Goal: Task Accomplishment & Management: Manage account settings

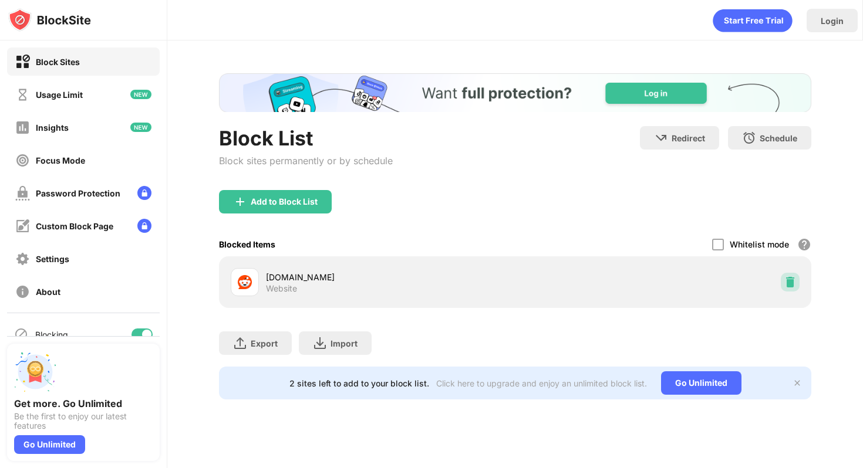
click at [790, 277] on img at bounding box center [790, 282] width 12 height 12
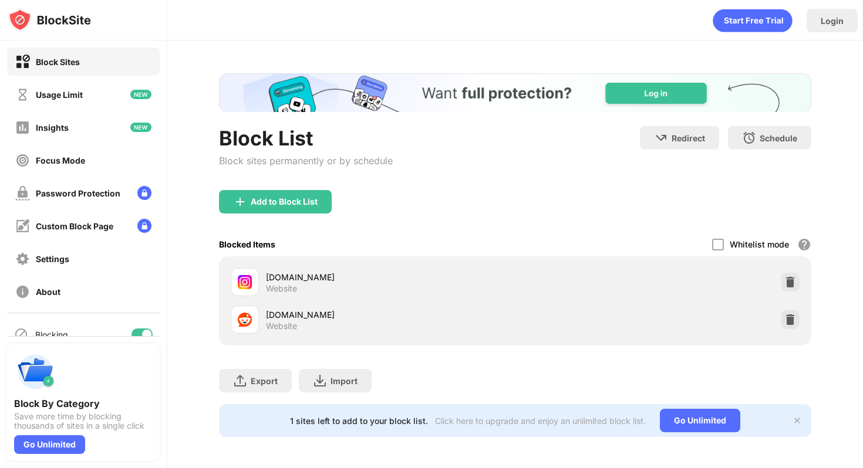
click at [353, 113] on div "Block List Block sites permanently or by schedule Redirect Choose a site to be …" at bounding box center [515, 255] width 592 height 364
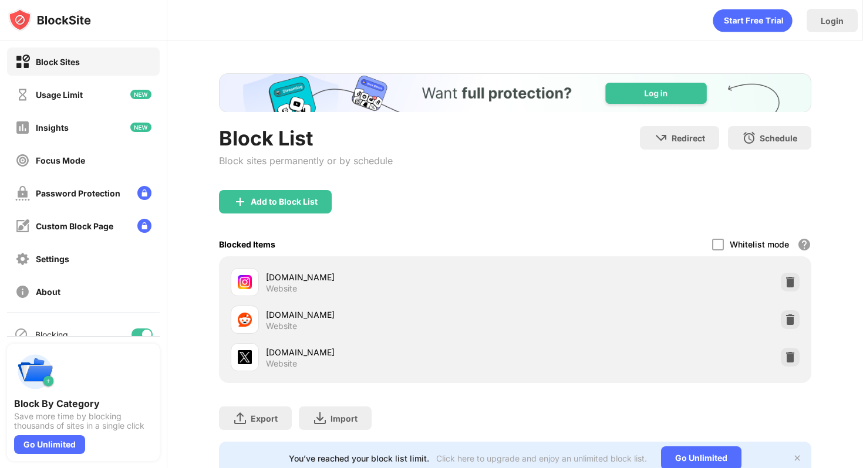
scroll to position [48, 0]
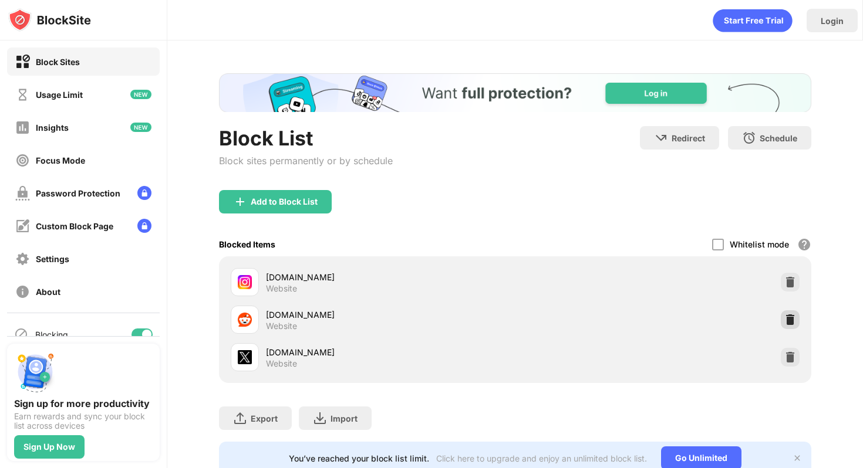
click at [784, 314] on img at bounding box center [790, 320] width 12 height 12
